Goal: Navigation & Orientation: Find specific page/section

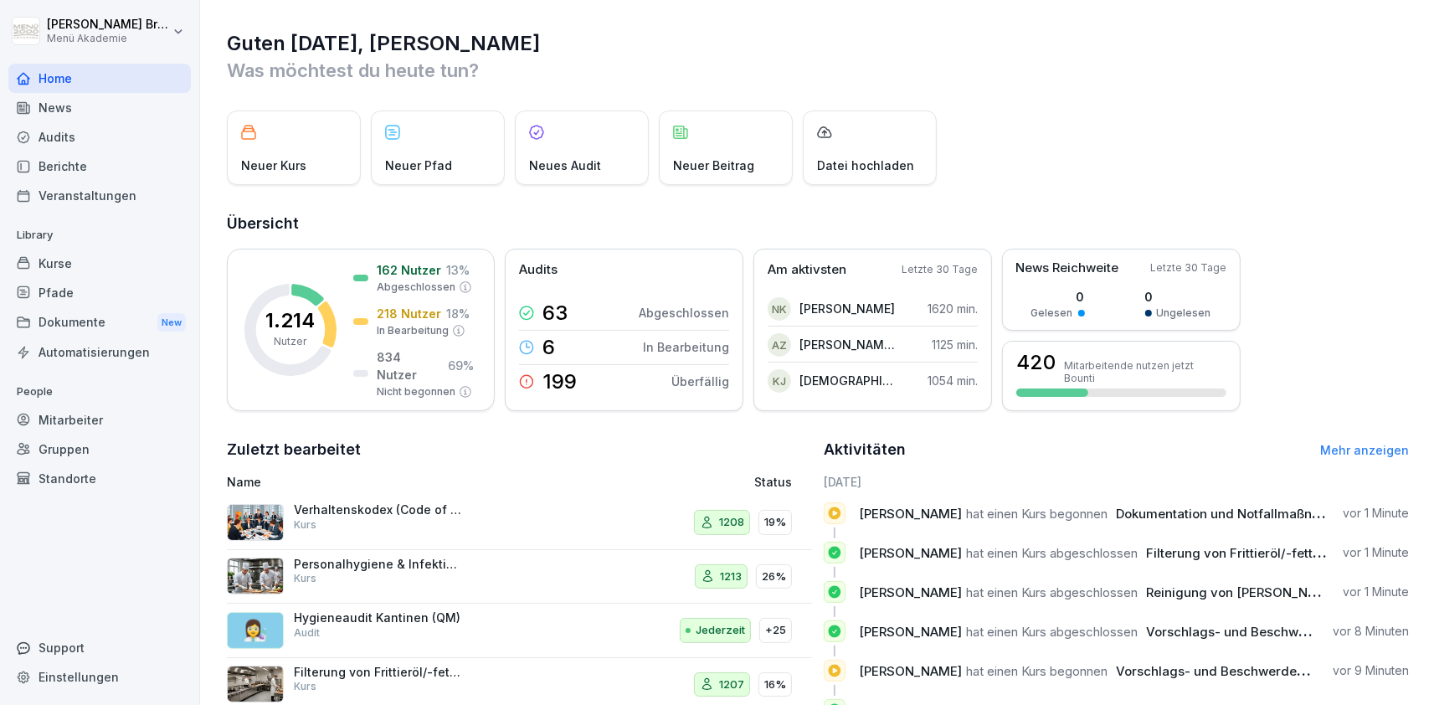
scroll to position [144, 0]
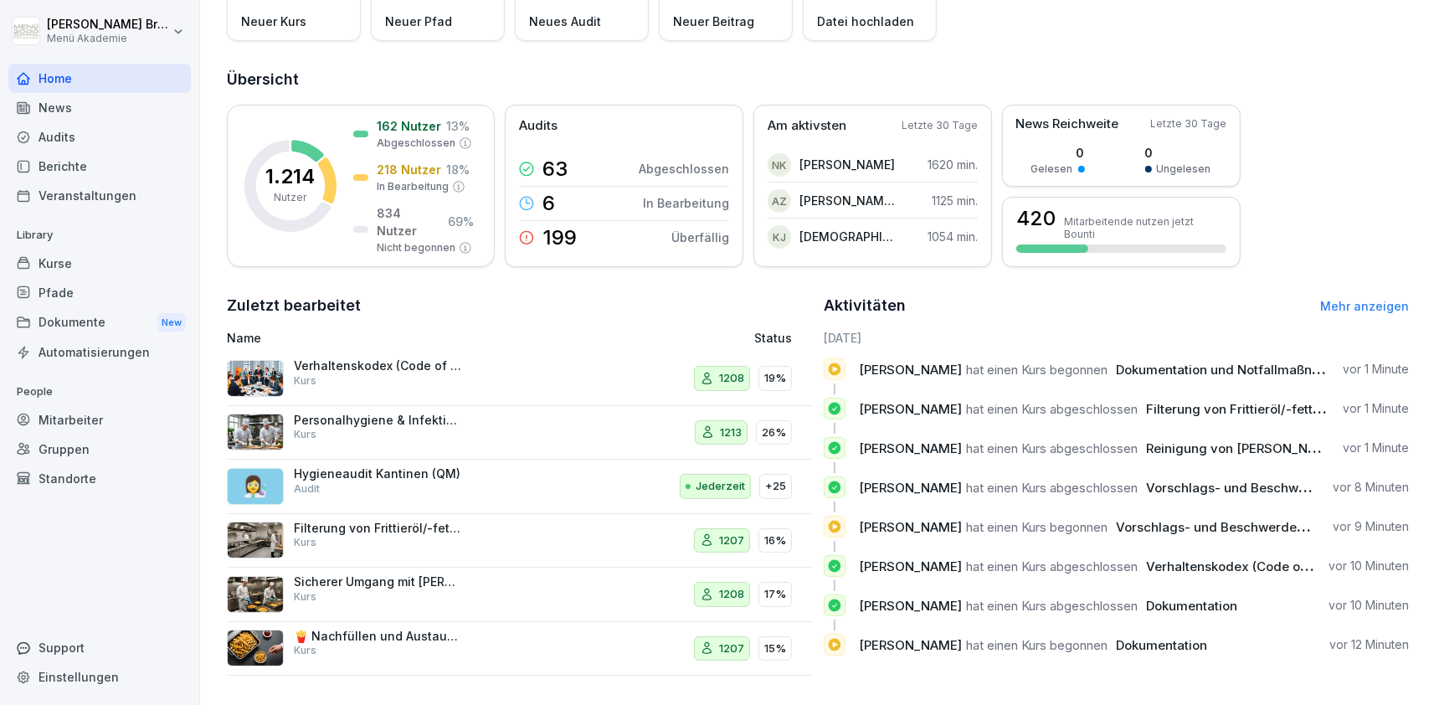
click at [81, 468] on div "Standorte" at bounding box center [99, 478] width 183 height 29
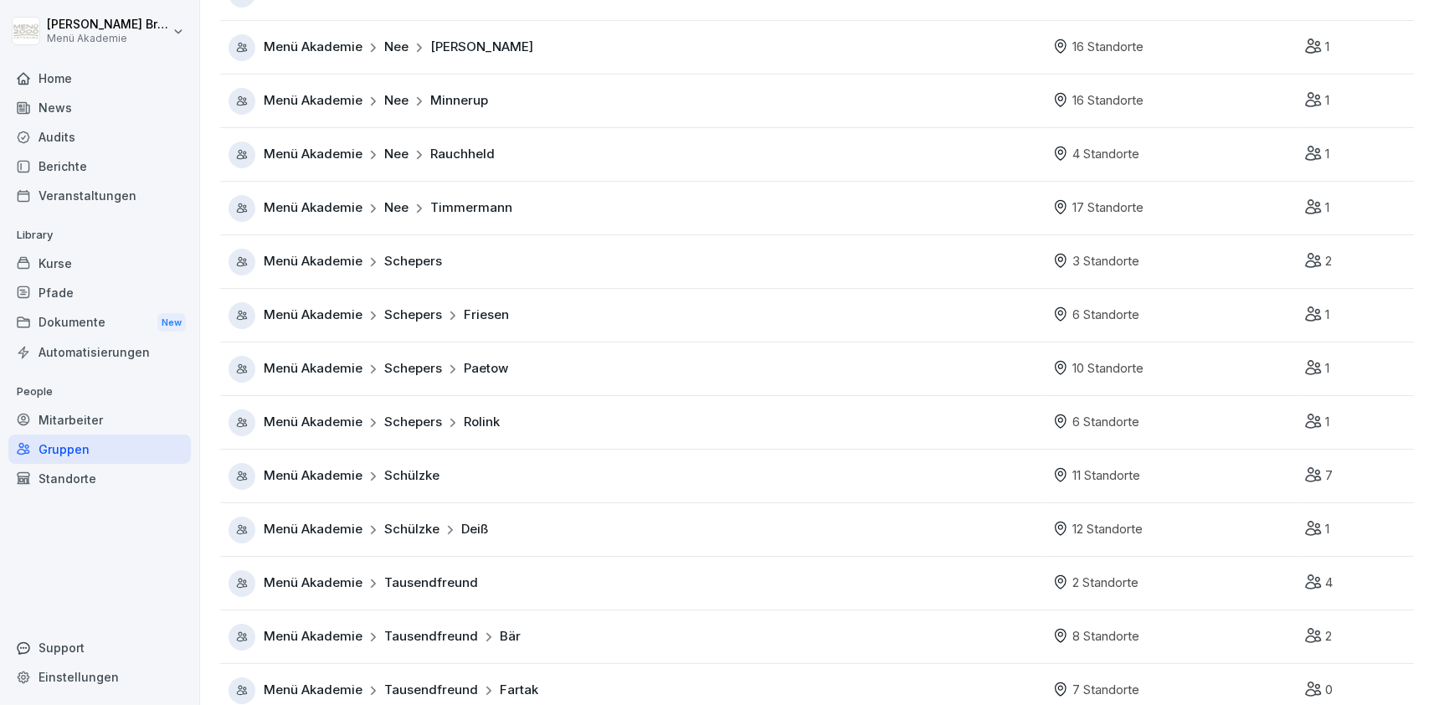
scroll to position [949, 0]
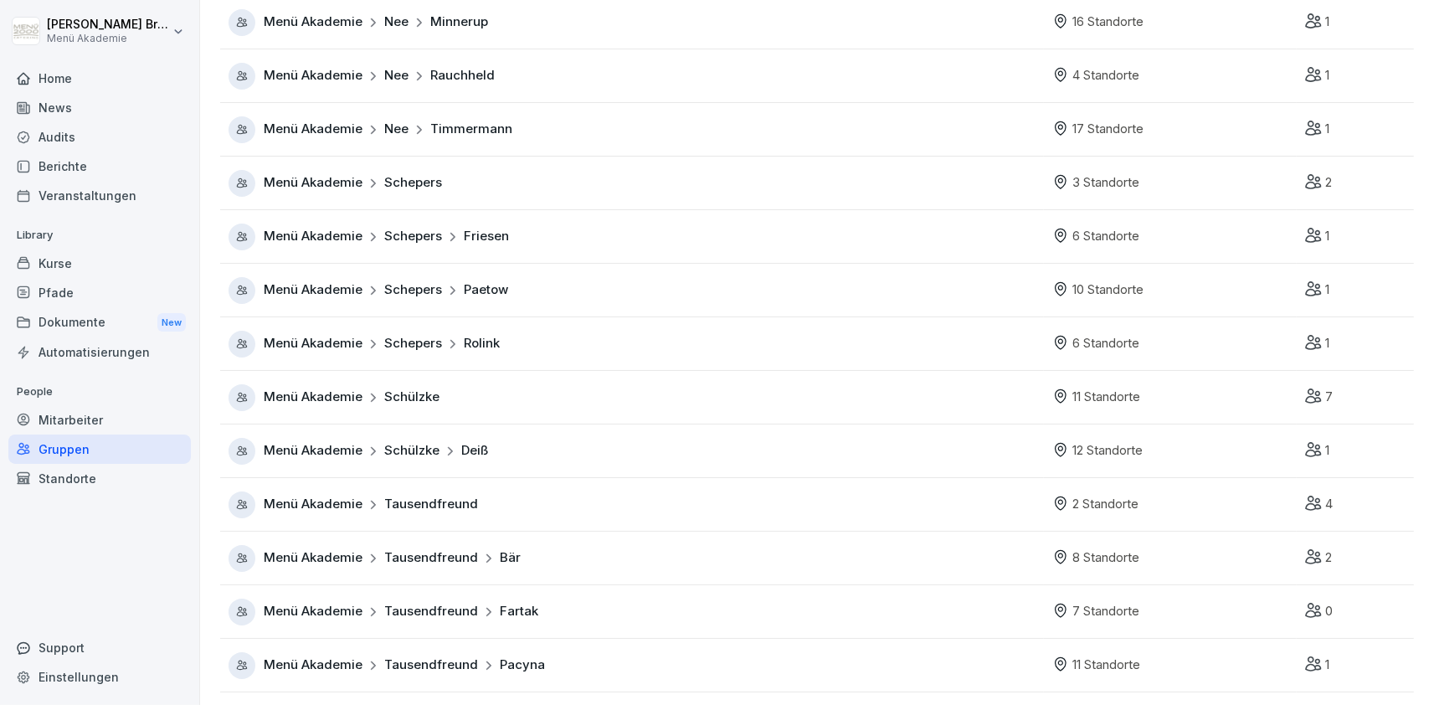
click at [355, 559] on span "Menü Akademie" at bounding box center [313, 557] width 99 height 19
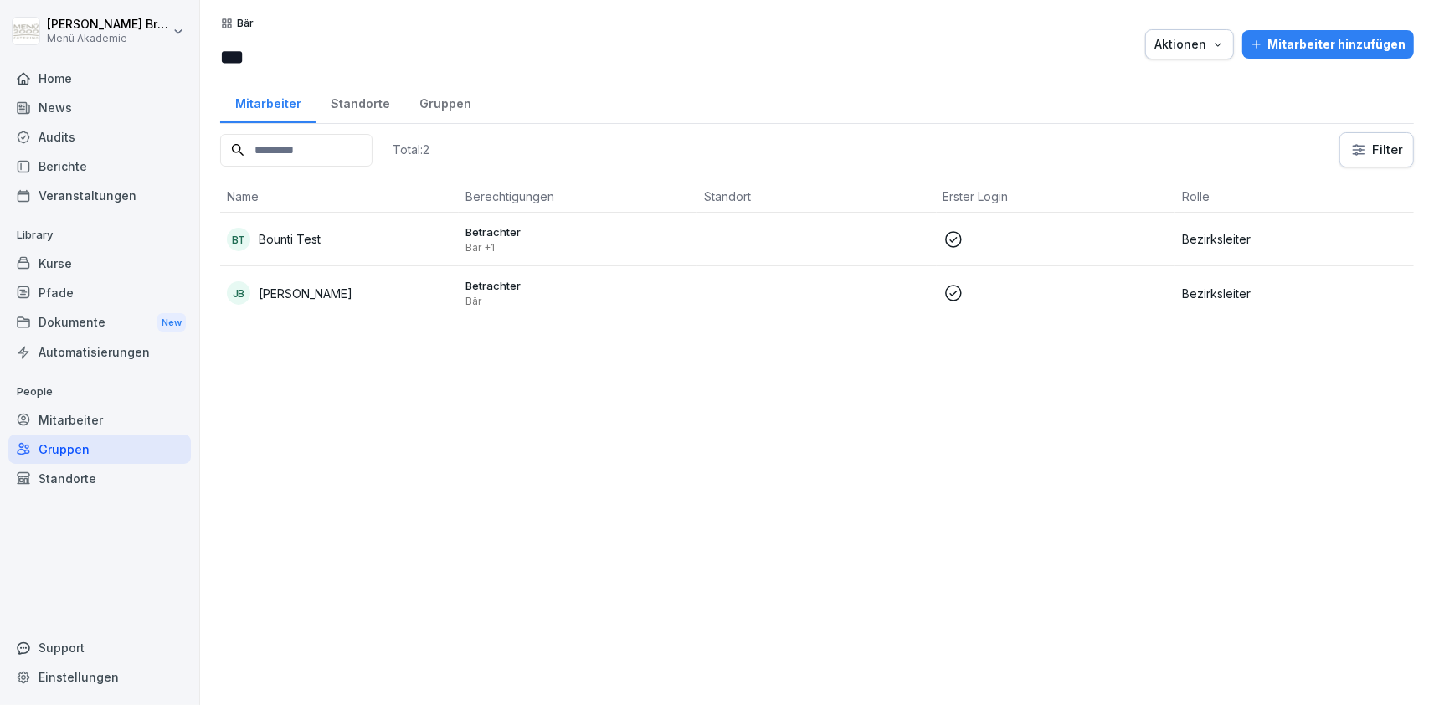
click at [345, 126] on div "Bär *** Aktionen Mitarbeiter hinzufügen Mitarbeiter Standorte Gruppen Total: 2 …" at bounding box center [817, 352] width 1234 height 705
click at [363, 110] on div "Standorte" at bounding box center [360, 101] width 89 height 43
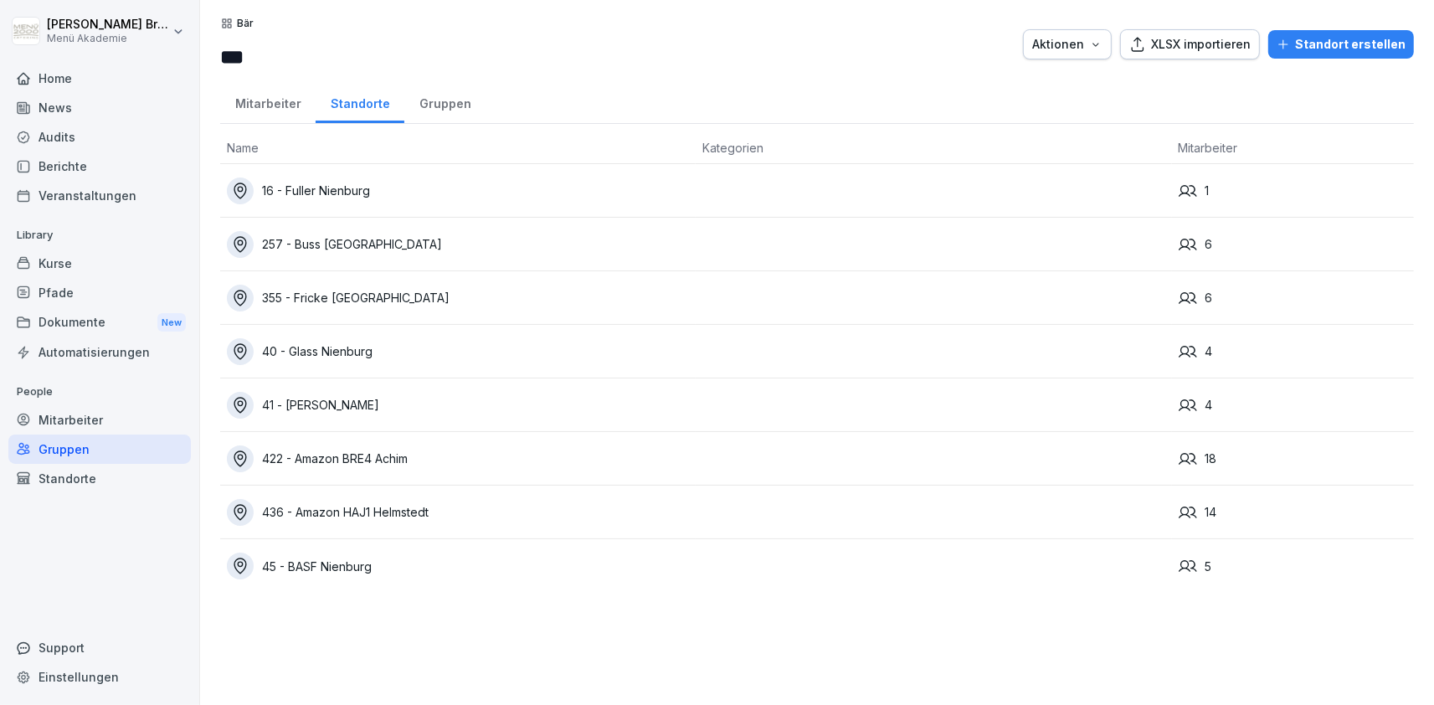
click at [354, 343] on div "40 - Glass Nienburg" at bounding box center [458, 351] width 462 height 27
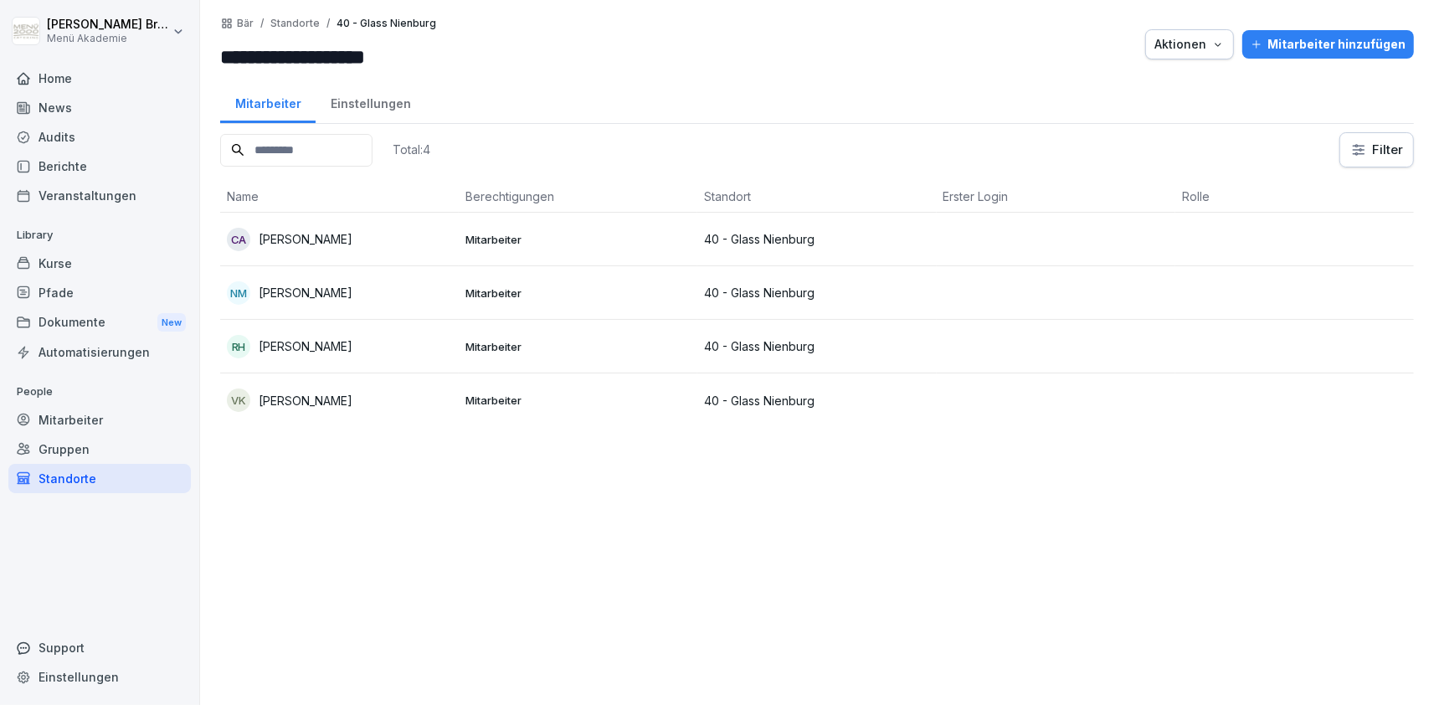
click at [283, 353] on p "Roswitha Hänsel" at bounding box center [306, 346] width 94 height 18
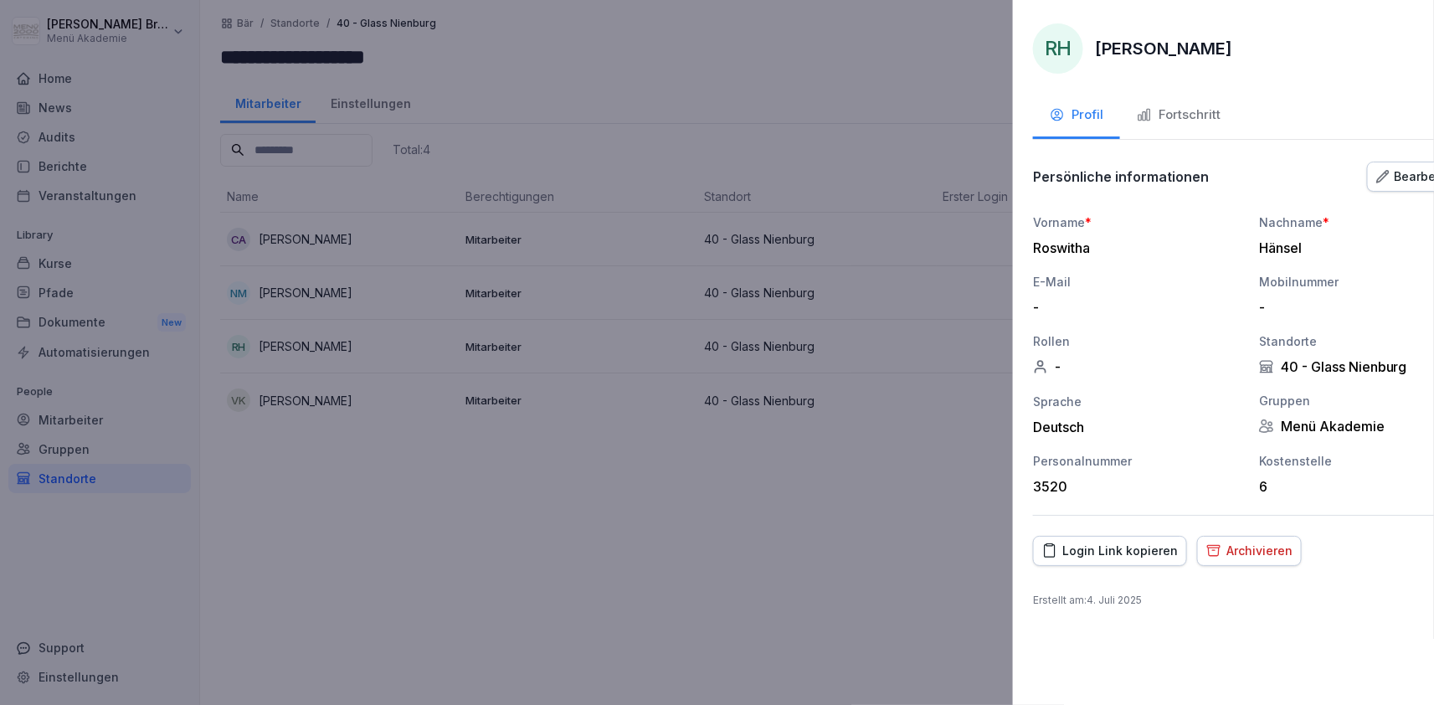
click at [295, 622] on div at bounding box center [717, 352] width 1434 height 705
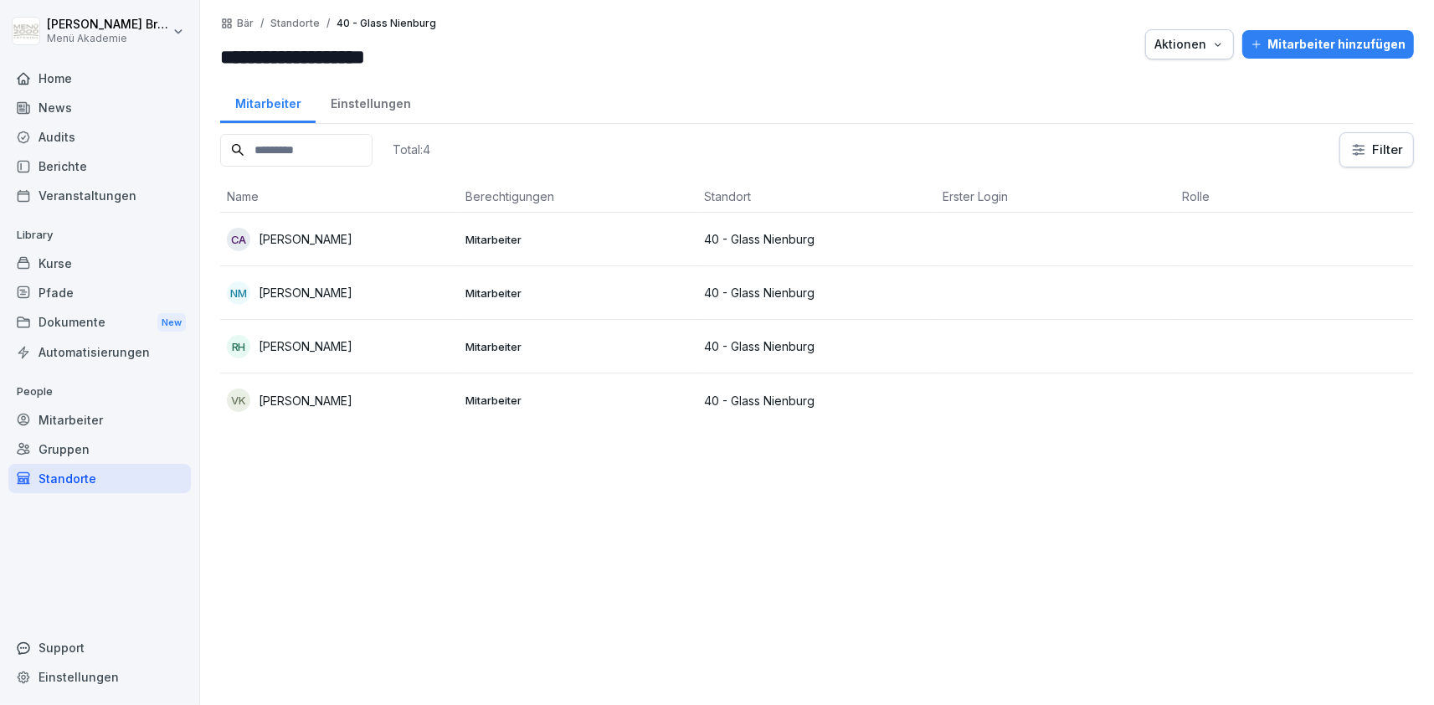
click at [275, 404] on p "Victoria Kling" at bounding box center [306, 401] width 94 height 18
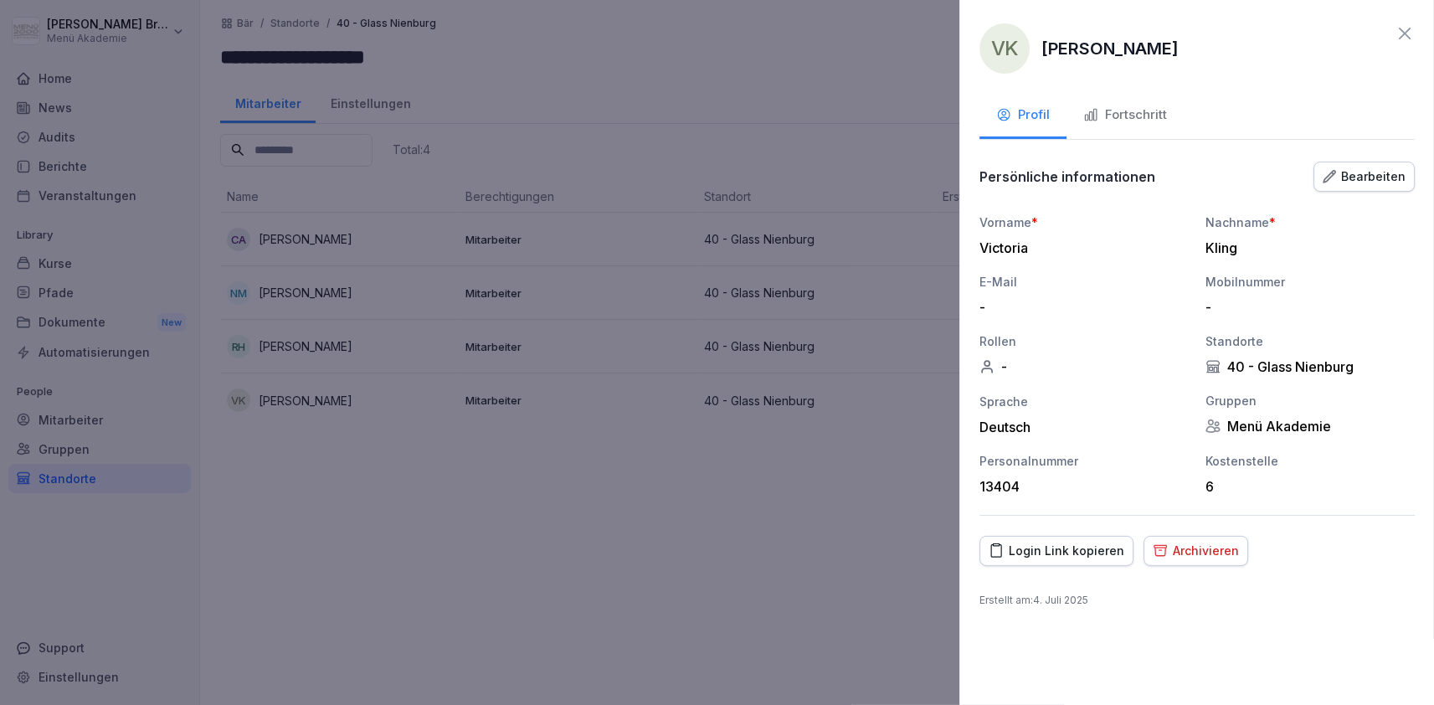
click at [713, 573] on div at bounding box center [717, 352] width 1434 height 705
